Goal: Check status: Check status

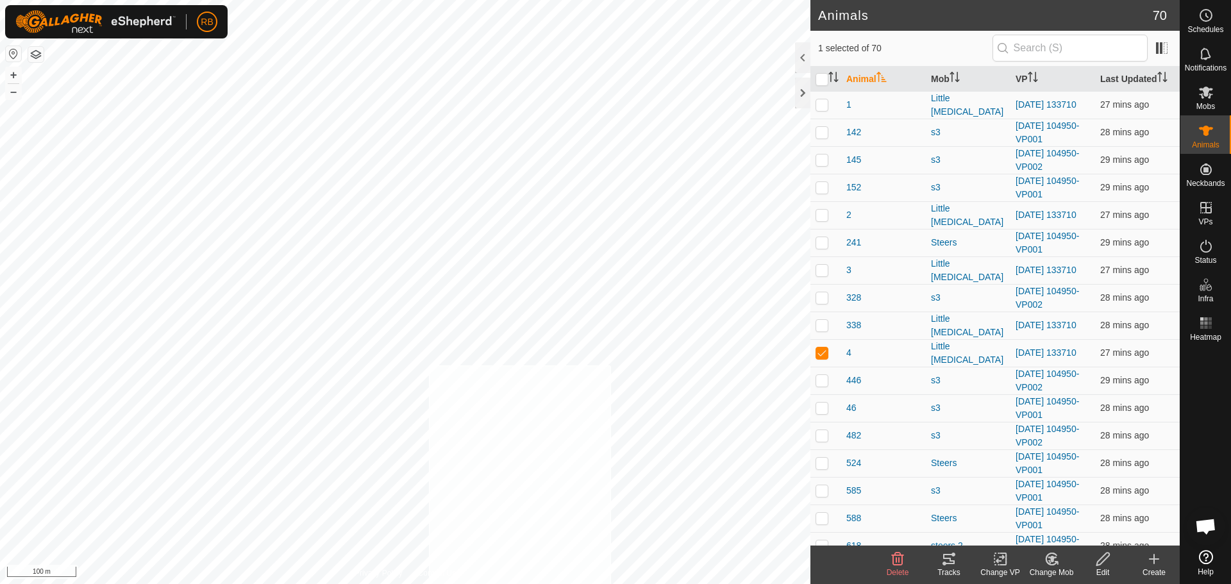
click at [431, 583] on html "RB Schedules Notifications Mobs Animals Neckbands VPs Status Infra Heatmap Help…" at bounding box center [615, 292] width 1231 height 584
checkbox input "true"
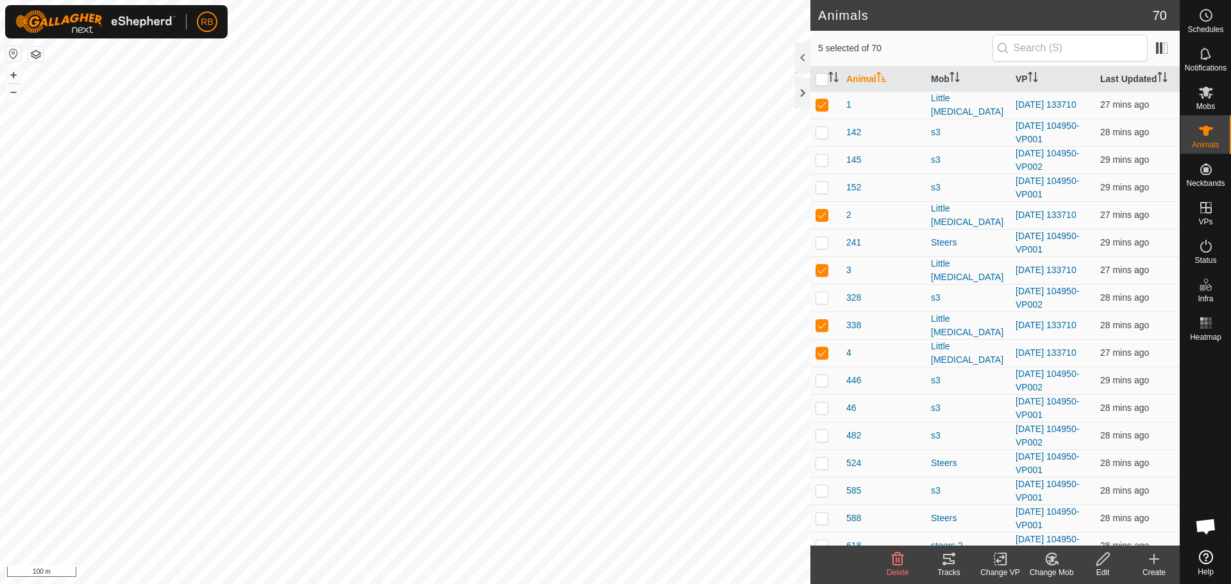
click at [954, 558] on icon at bounding box center [948, 558] width 15 height 15
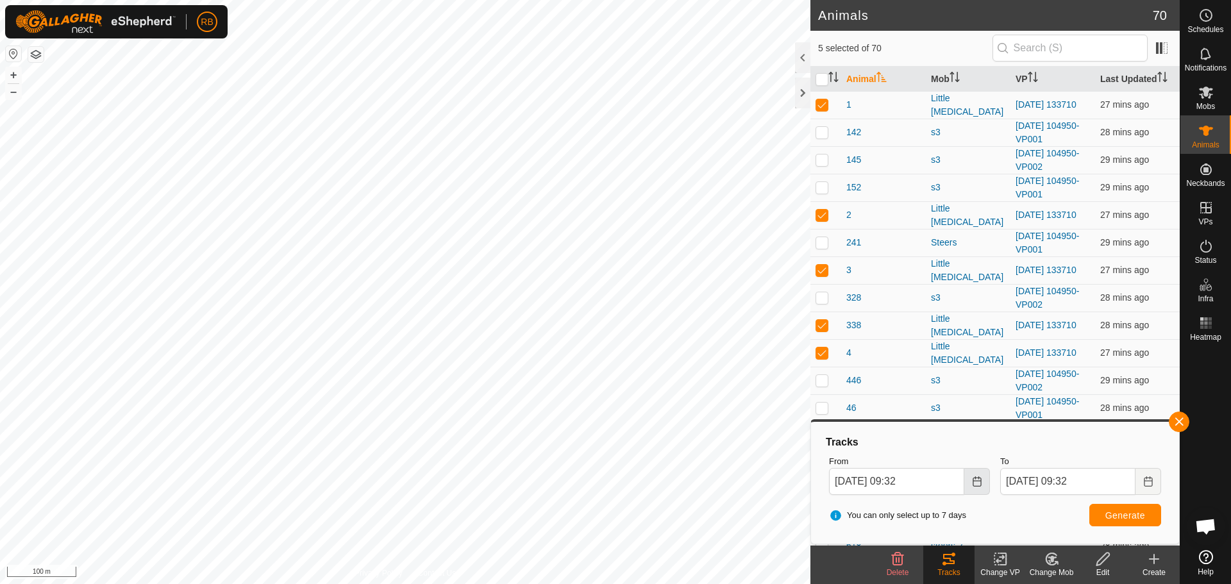
click at [977, 485] on icon "Choose Date" at bounding box center [977, 481] width 10 height 10
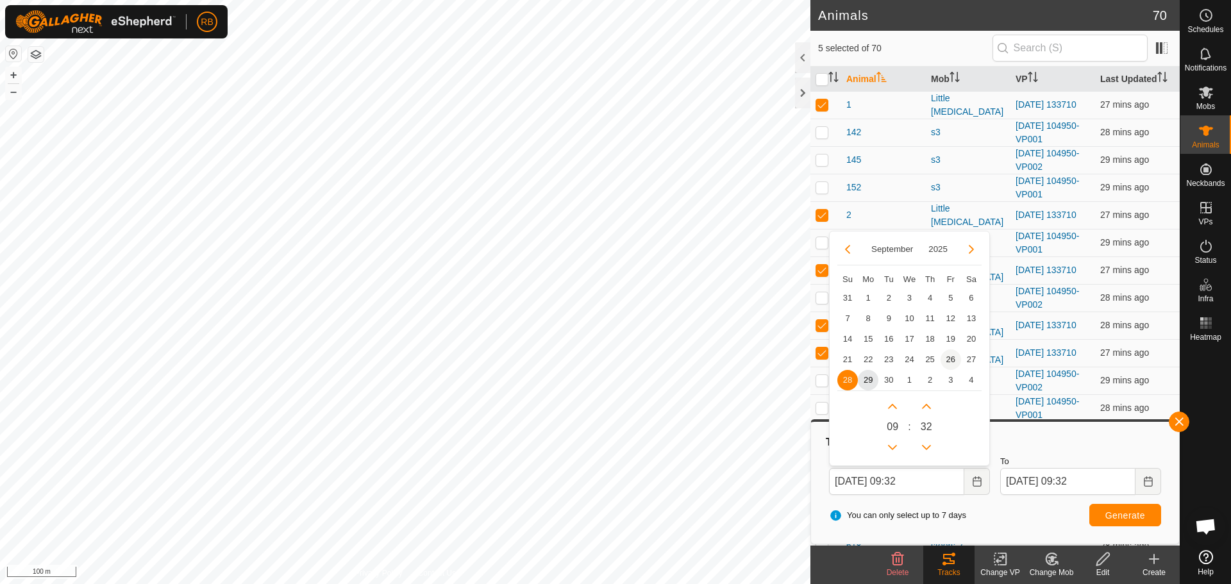
click at [943, 362] on span "26" at bounding box center [950, 359] width 21 height 21
type input "[DATE] 09:32"
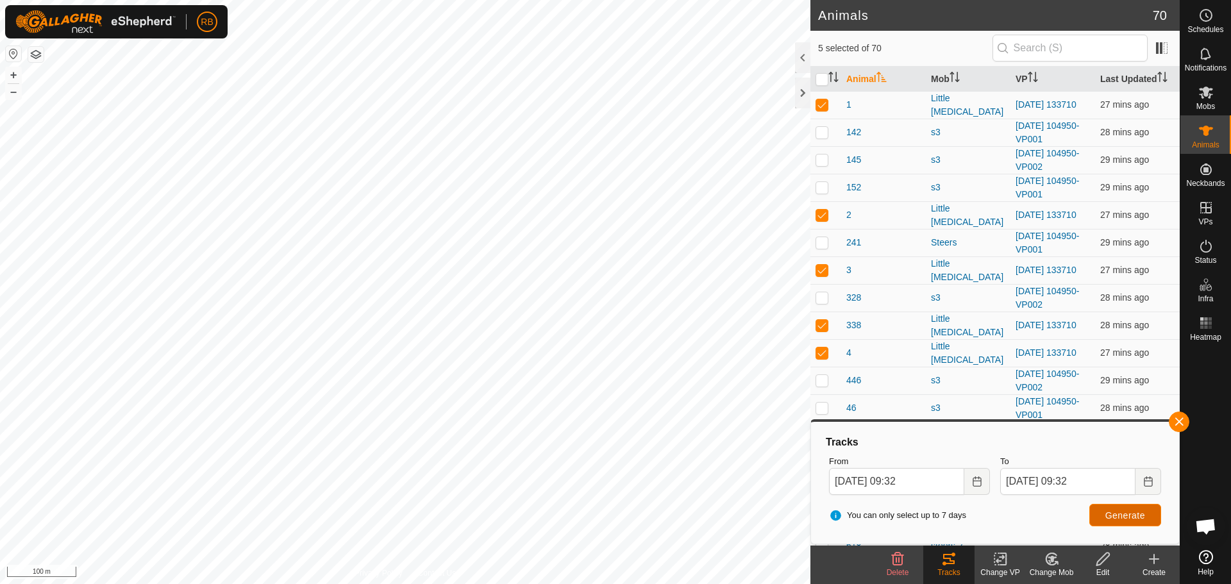
click at [1118, 513] on span "Generate" at bounding box center [1125, 515] width 40 height 10
